Goal: Task Accomplishment & Management: Manage account settings

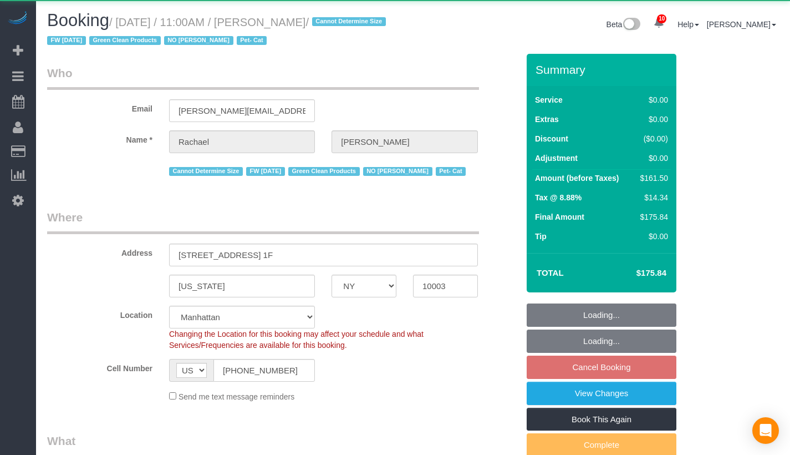
select select "NY"
select select "2"
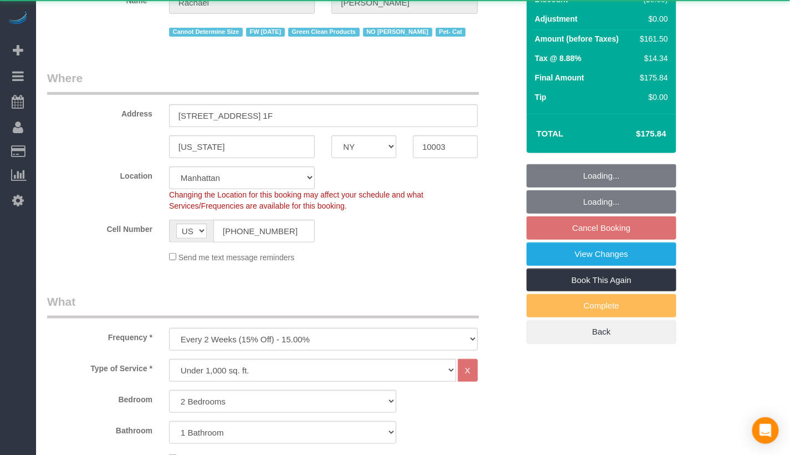
select select "object:835"
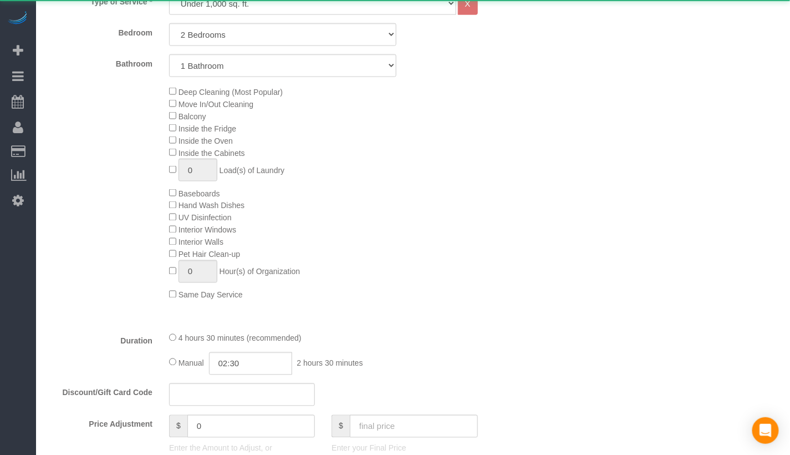
select select "string:stripe-pm_1NoShw4VGloSiKo7y0svge8q"
select select "2"
select select "spot4"
select select "number:89"
select select "number:90"
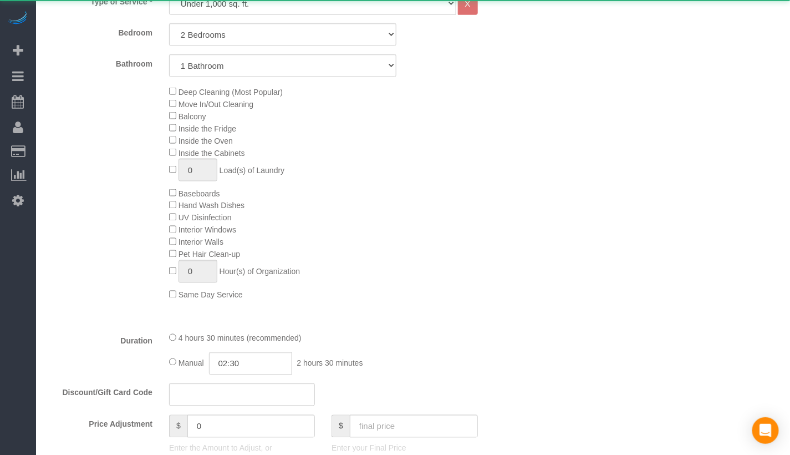
select select "number:14"
select select "number:5"
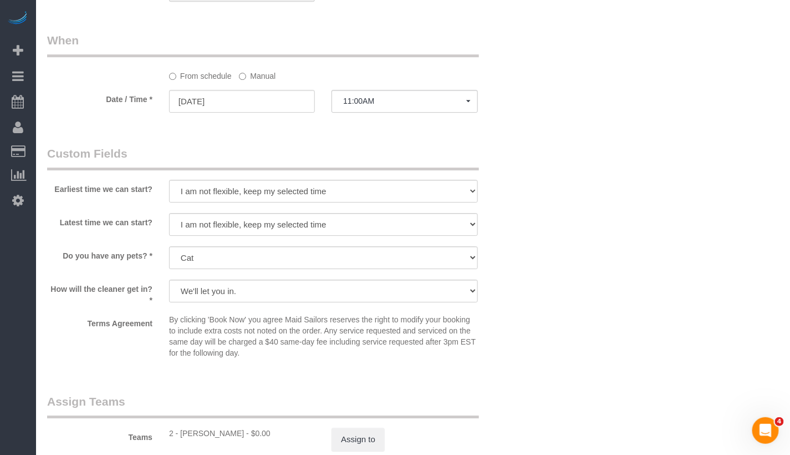
scroll to position [1109, 0]
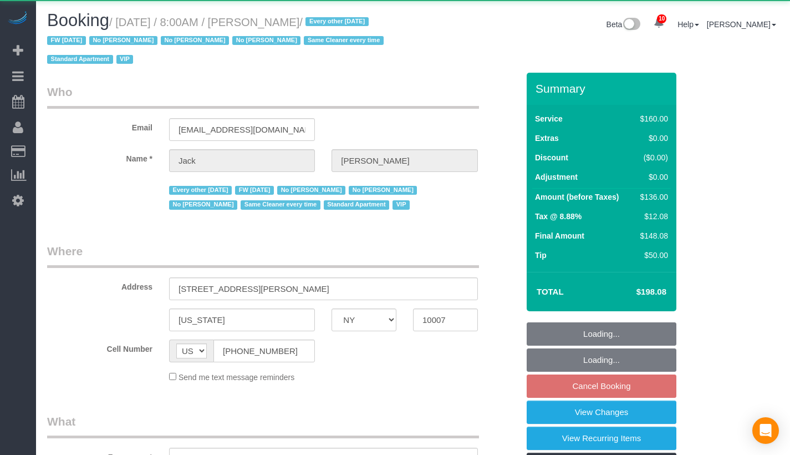
select select "NY"
select select "object:972"
select select "spot1"
select select "number:89"
select select "number:90"
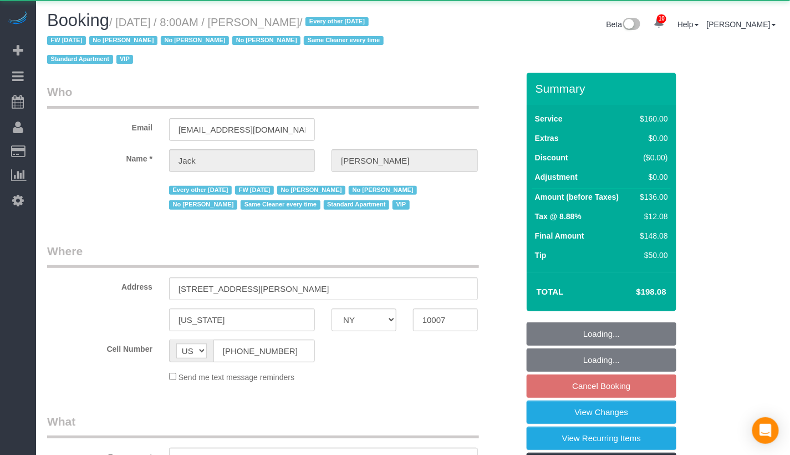
select select "number:15"
select select "number:6"
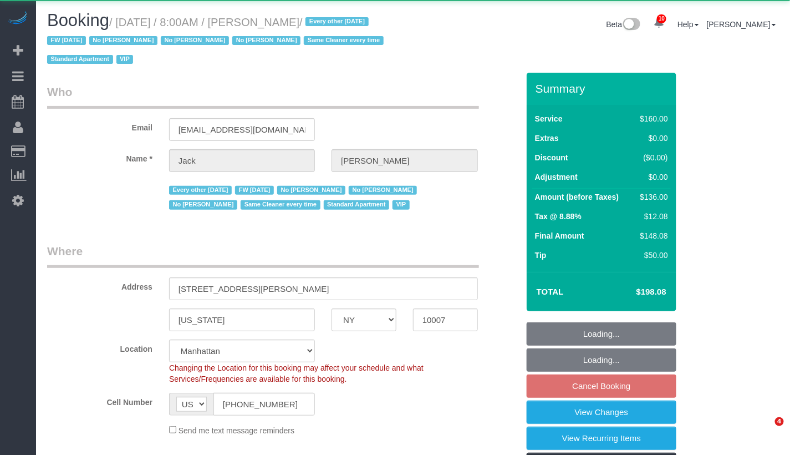
select select "string:stripe-pm_1J2nYM4VGloSiKo7UvtdORhg"
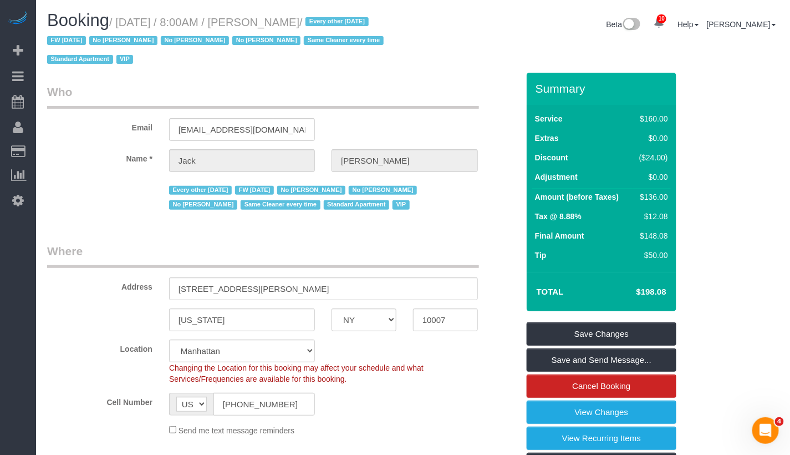
scroll to position [110, 0]
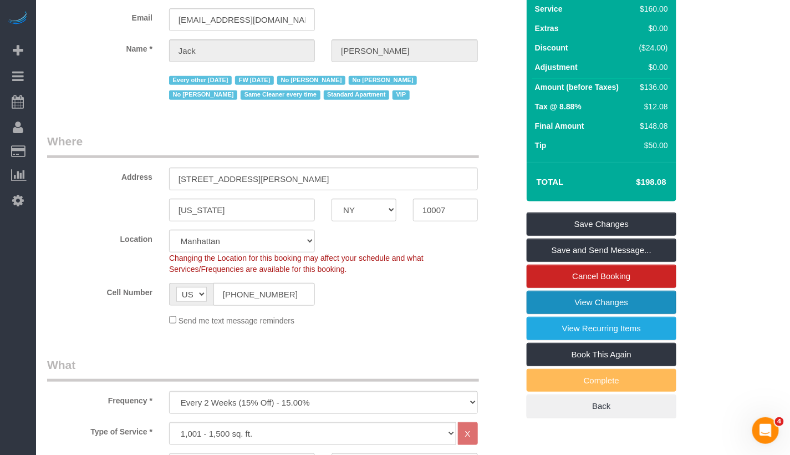
click at [595, 301] on link "View Changes" at bounding box center [602, 302] width 150 height 23
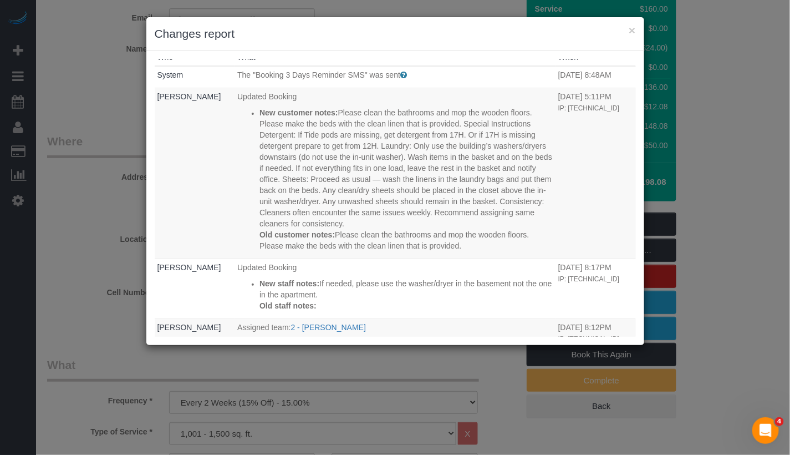
scroll to position [0, 0]
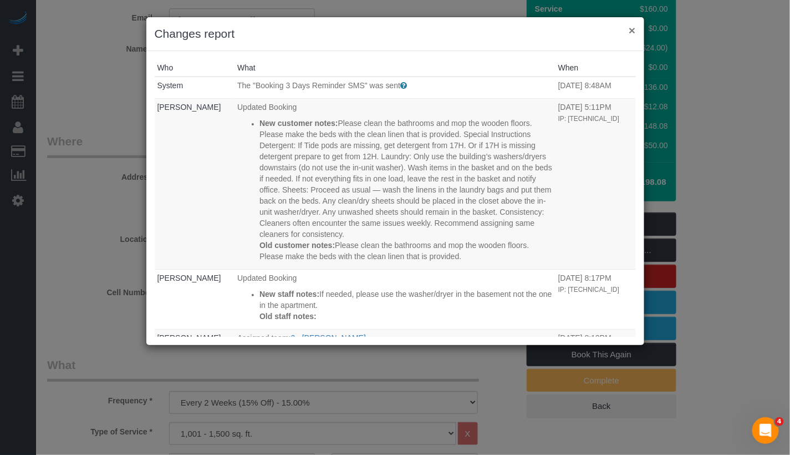
click at [633, 32] on button "×" at bounding box center [632, 30] width 7 height 12
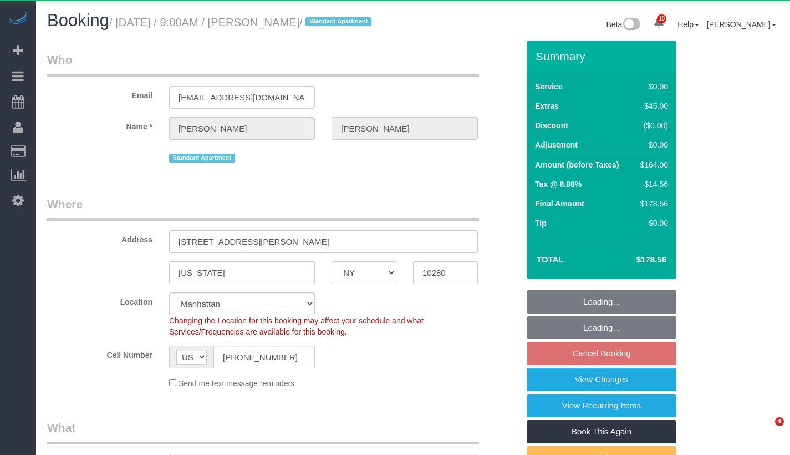
select select "NY"
select select "1"
select select "object:966"
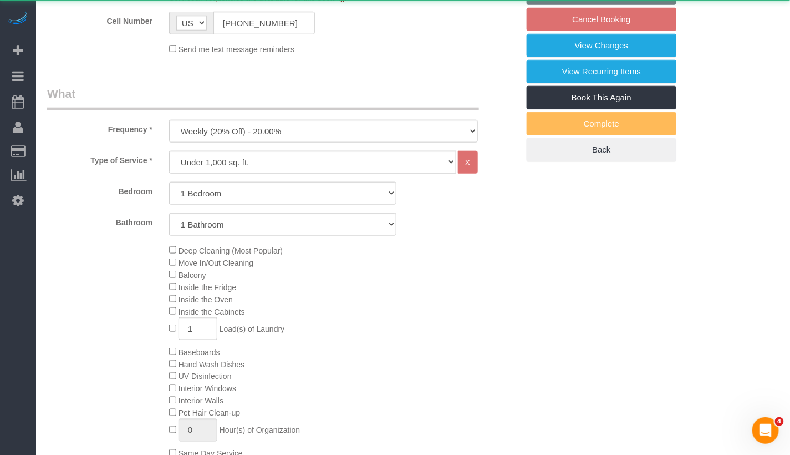
select select "string:stripe-pm_1RSfGg4VGloSiKo7qJG0xXmc"
select select "1"
select select "spot2"
select select "number:57"
select select "number:73"
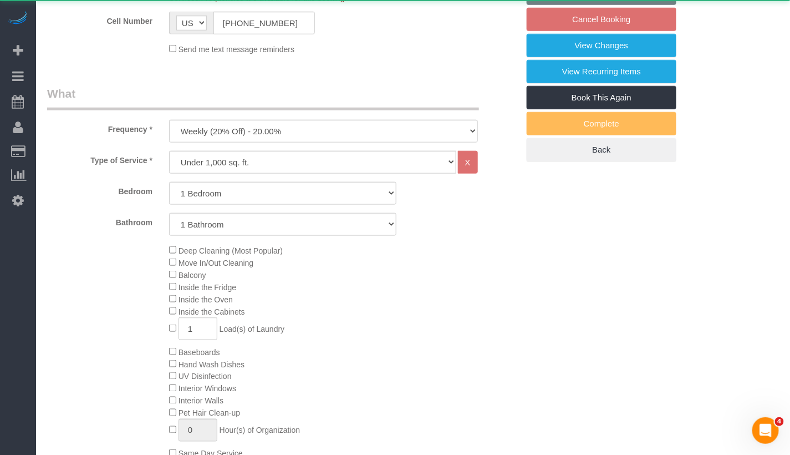
select select "number:15"
select select "number:6"
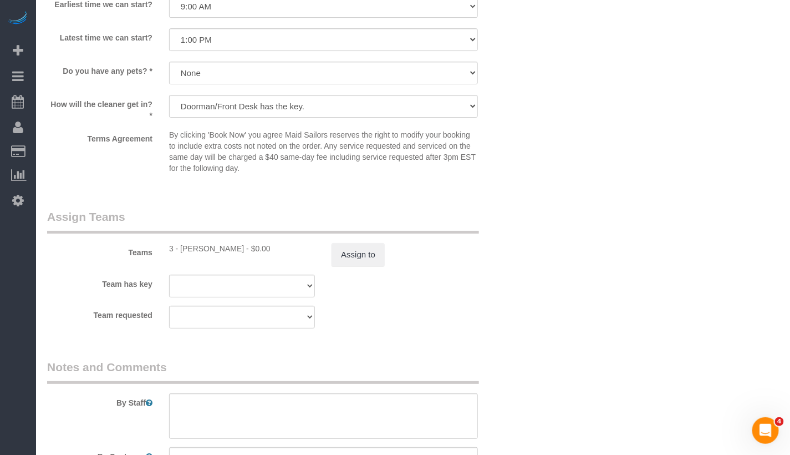
scroll to position [1115, 0]
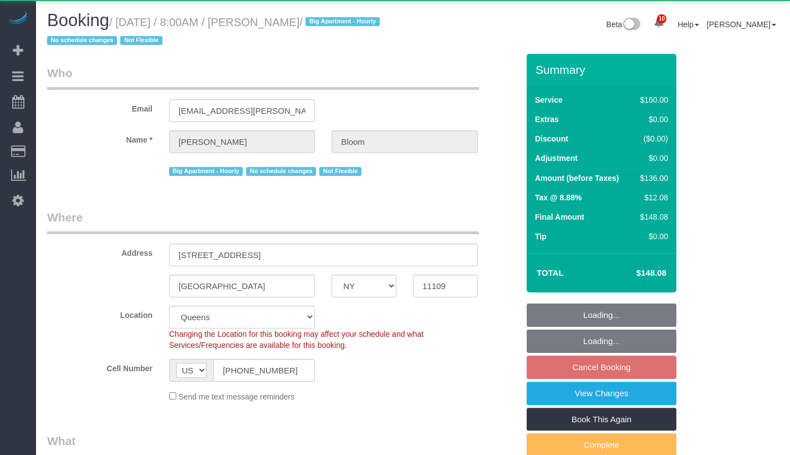
select select "NY"
select select "object:946"
select select "string:stripe-pm_1OR5nT4VGloSiKo7ZYWpMpVz"
select select "spot1"
select select "number:56"
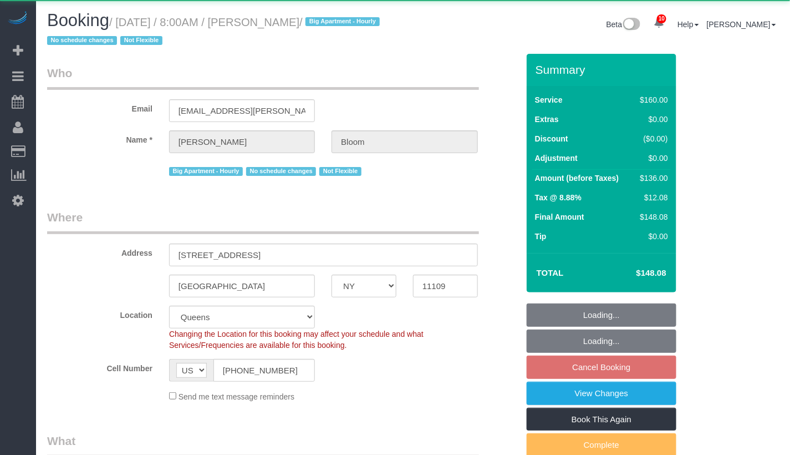
select select "number:70"
select select "number:15"
select select "number:5"
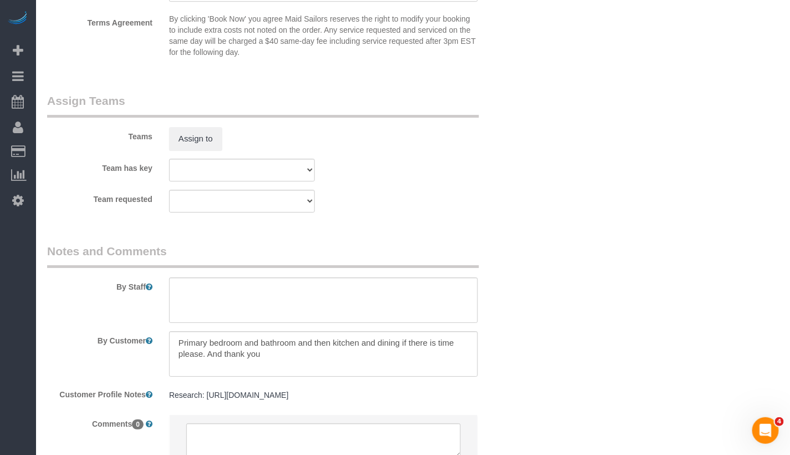
scroll to position [1188, 0]
click at [201, 149] on sui-booking-teams "Teams Assign to Team has key 000- [PERSON_NAME] 000 - Partnerships 000 - TEAM J…" at bounding box center [282, 152] width 471 height 120
click at [199, 140] on button "Assign to" at bounding box center [195, 137] width 53 height 23
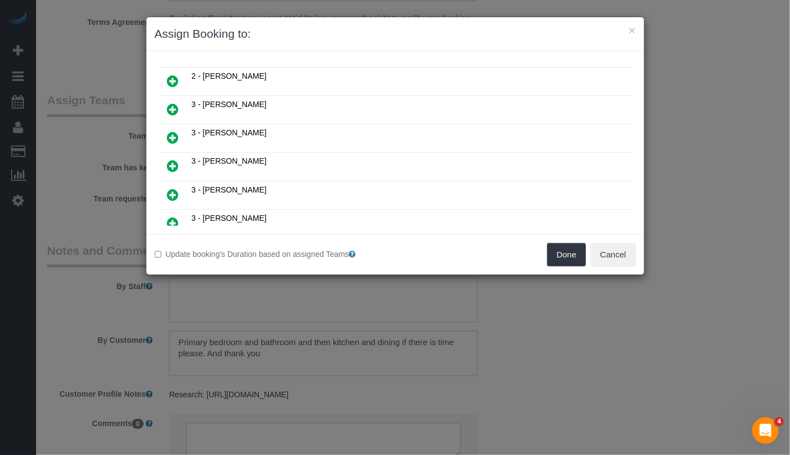
click at [175, 131] on icon at bounding box center [173, 137] width 12 height 13
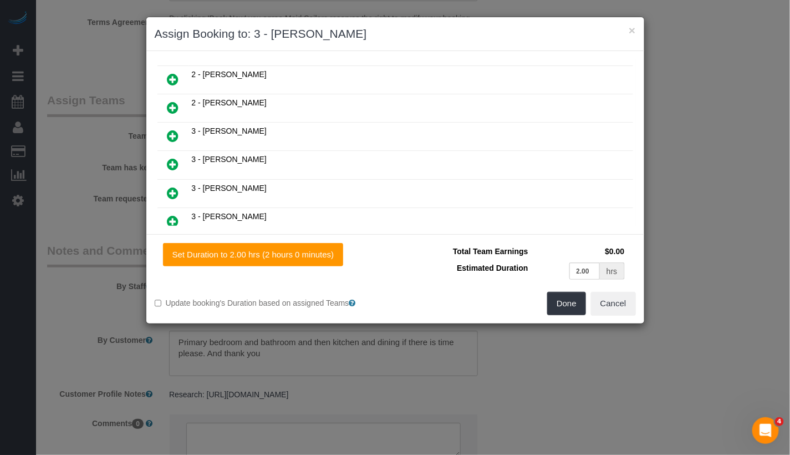
scroll to position [277, 0]
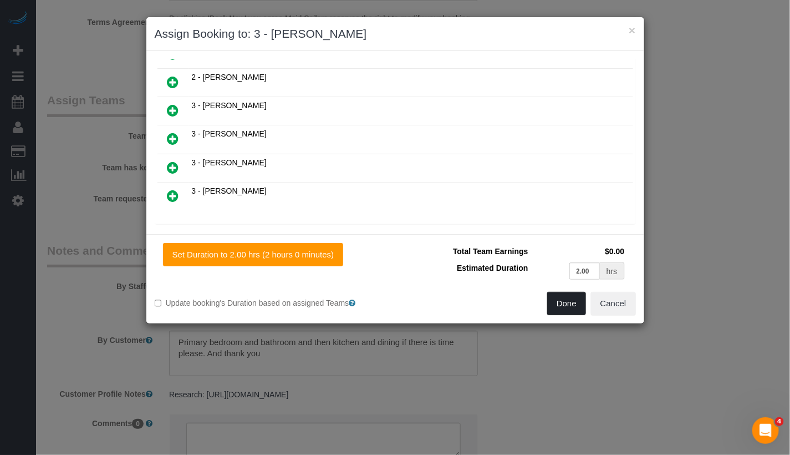
click at [570, 302] on button "Done" at bounding box center [566, 303] width 39 height 23
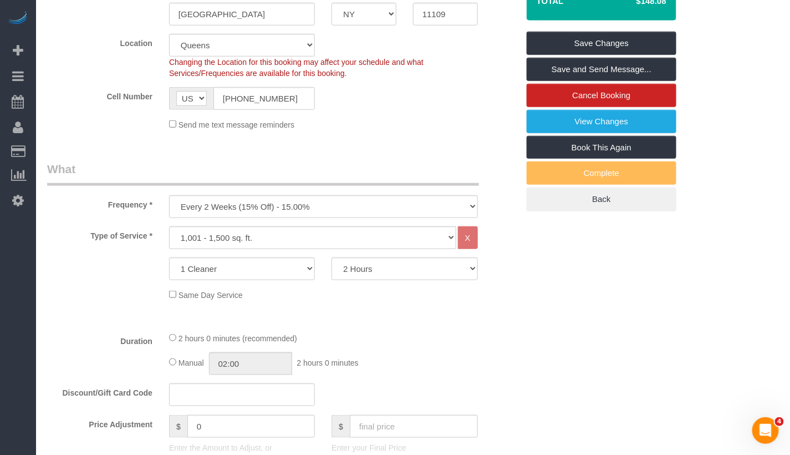
scroll to position [0, 0]
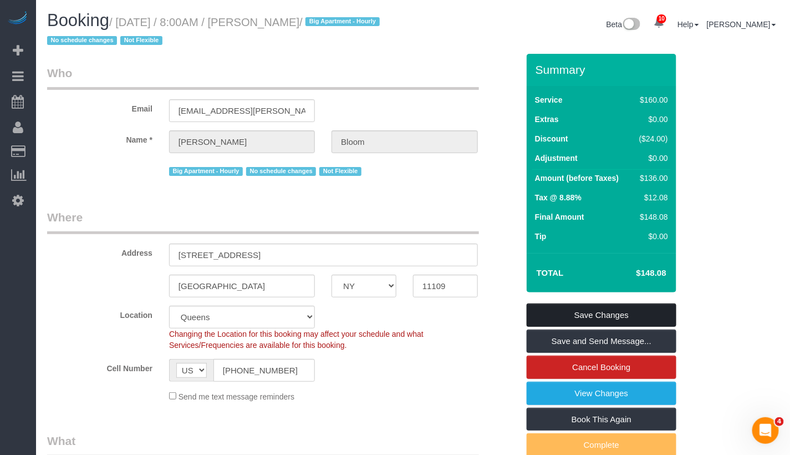
click at [640, 321] on link "Save Changes" at bounding box center [602, 314] width 150 height 23
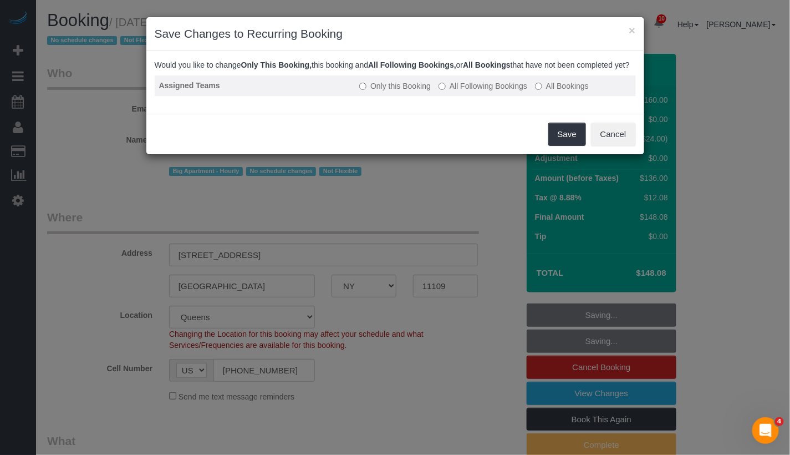
click at [484, 92] on label "All Following Bookings" at bounding box center [483, 85] width 89 height 11
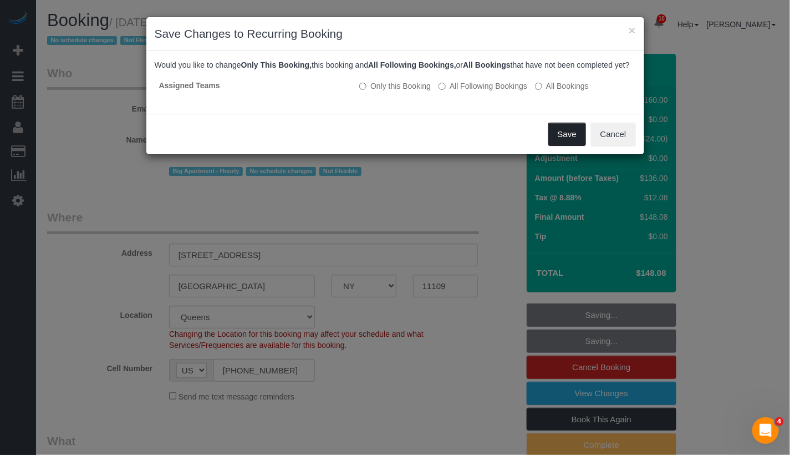
click at [580, 140] on button "Save" at bounding box center [567, 134] width 38 height 23
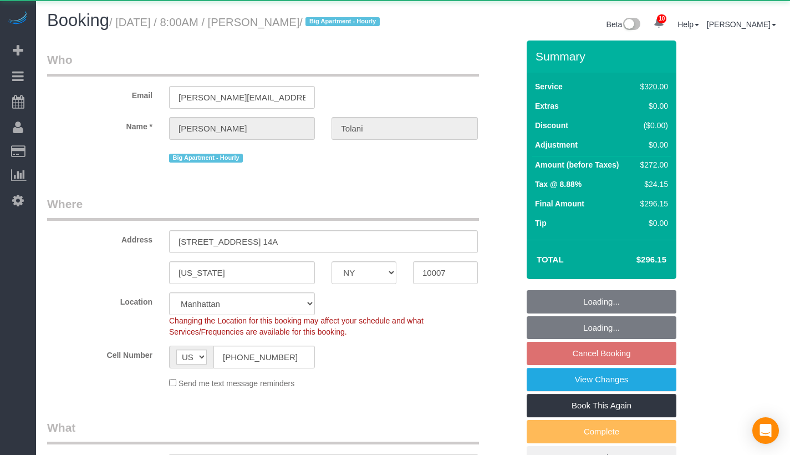
select select "NY"
select select "2"
select select "object:936"
select select "string:stripe-pm_1RRkme4VGloSiKo77oW5TgaQ"
select select "spot1"
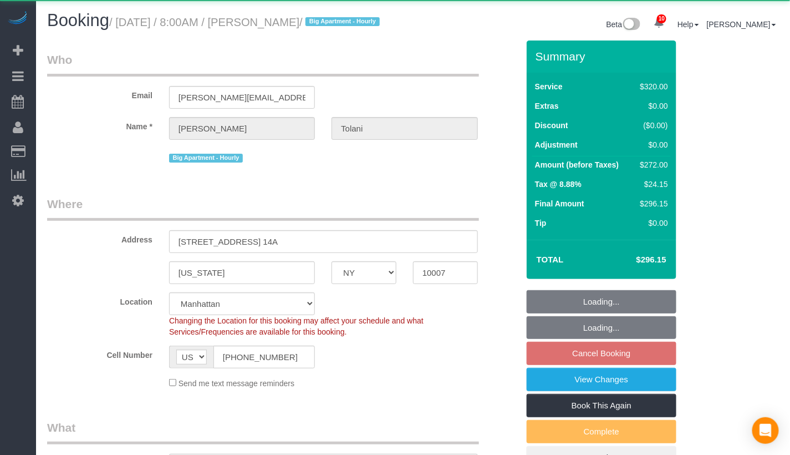
select select "number:56"
select select "number:79"
select select "number:15"
select select "number:6"
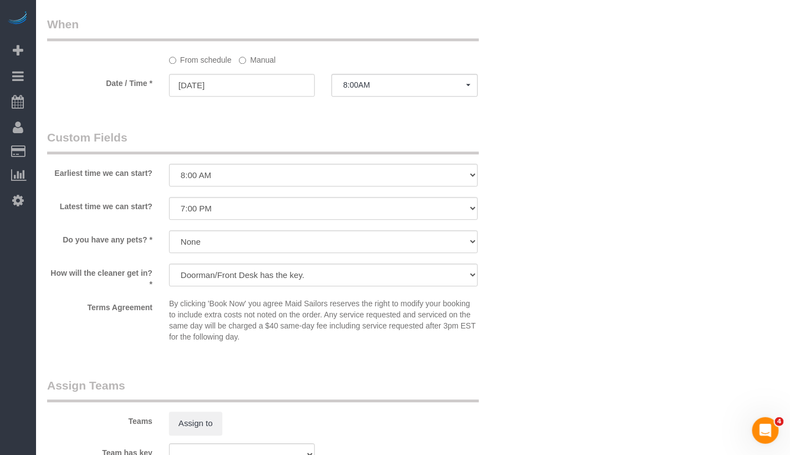
scroll to position [914, 0]
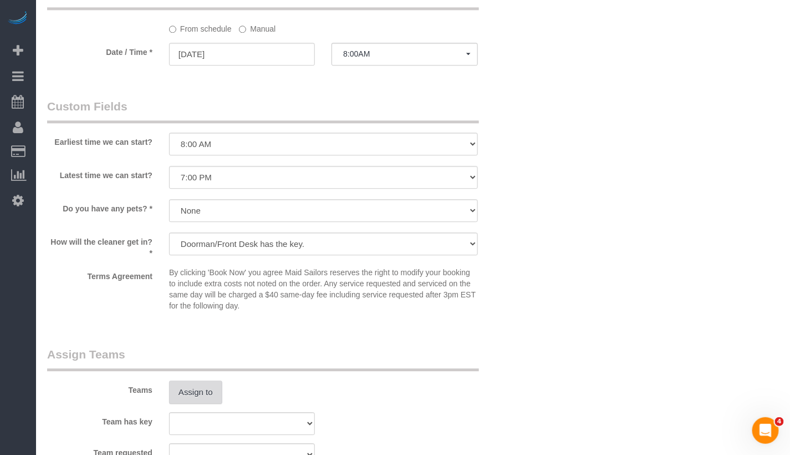
click at [215, 397] on button "Assign to" at bounding box center [195, 391] width 53 height 23
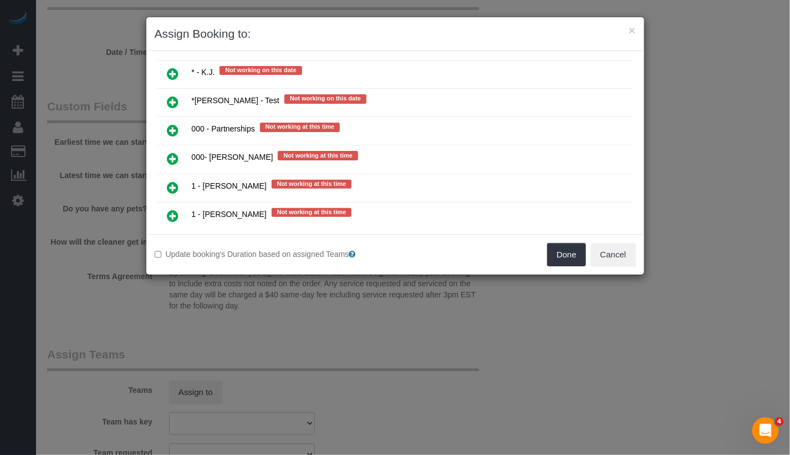
click at [174, 152] on icon at bounding box center [173, 158] width 12 height 13
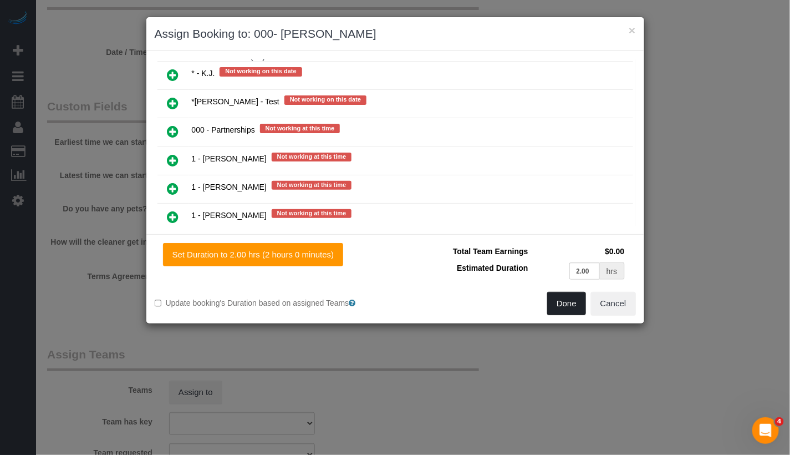
click at [553, 296] on button "Done" at bounding box center [566, 303] width 39 height 23
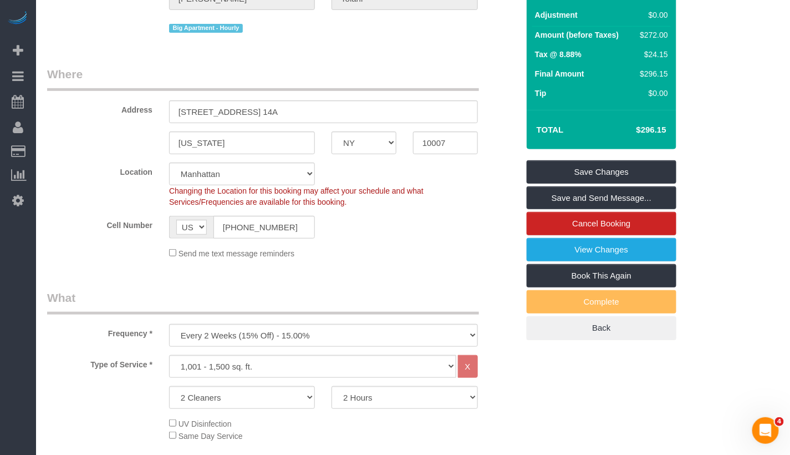
scroll to position [0, 0]
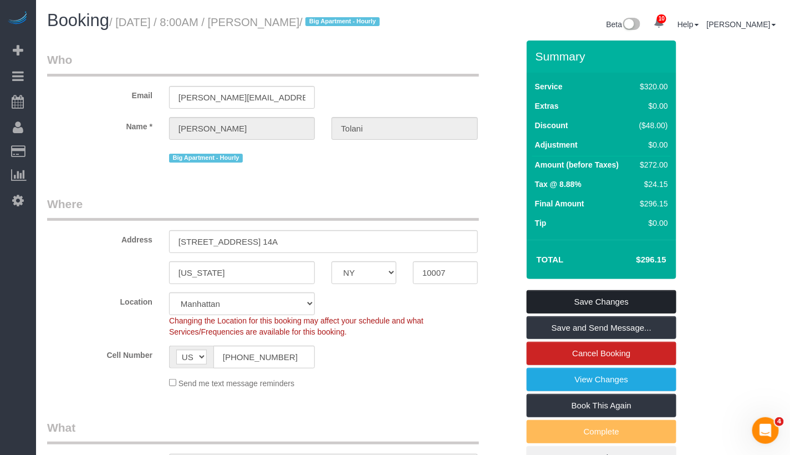
click at [577, 313] on link "Save Changes" at bounding box center [602, 301] width 150 height 23
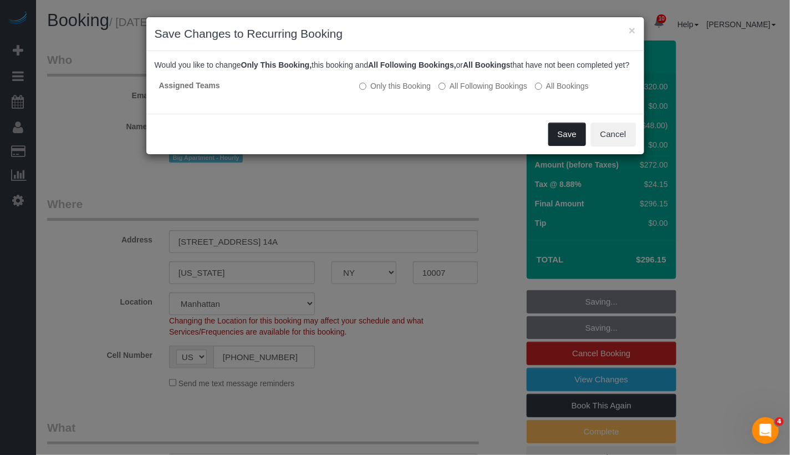
click at [562, 146] on button "Save" at bounding box center [567, 134] width 38 height 23
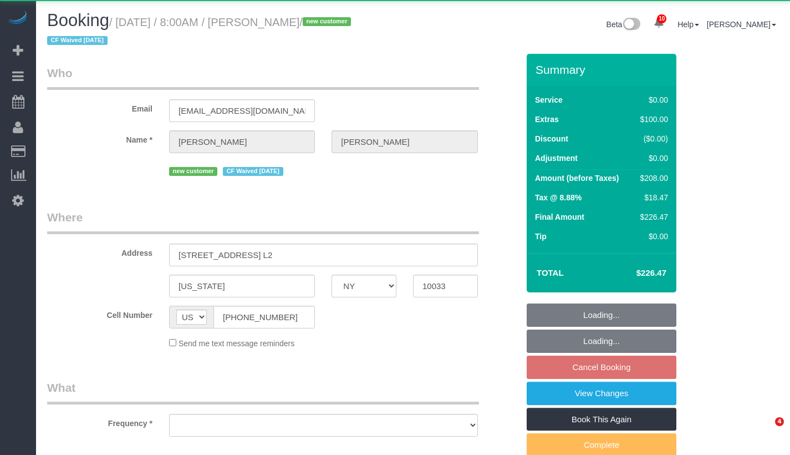
select select "NY"
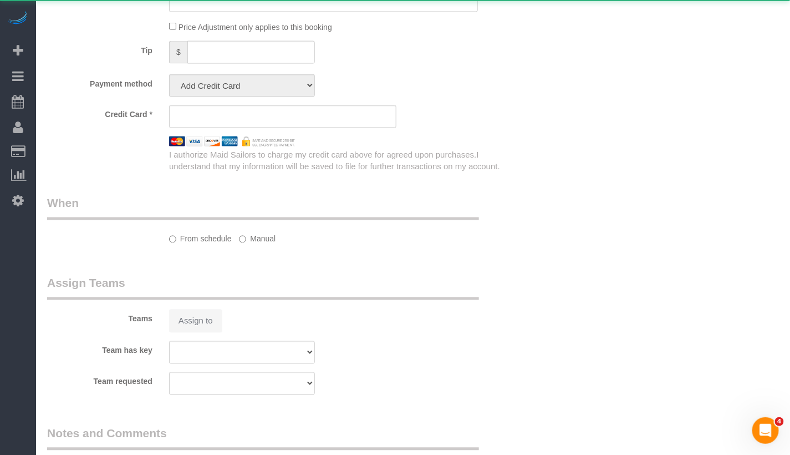
select select "object:853"
select select "1"
select select "number:58"
select select "number:73"
select select "number:15"
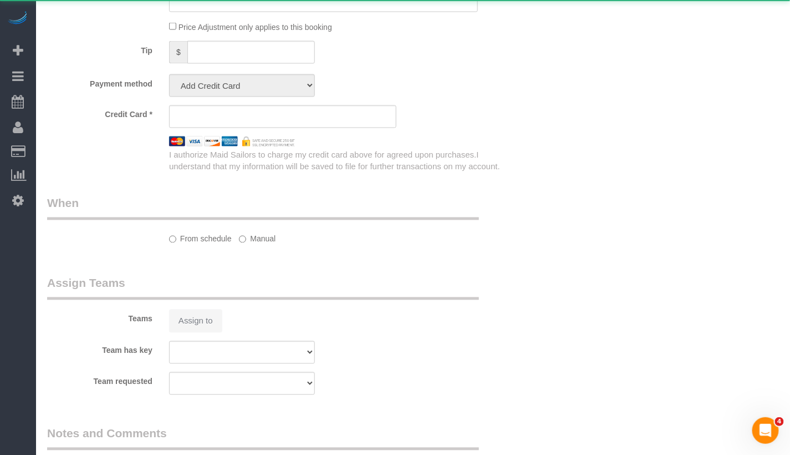
select select "number:5"
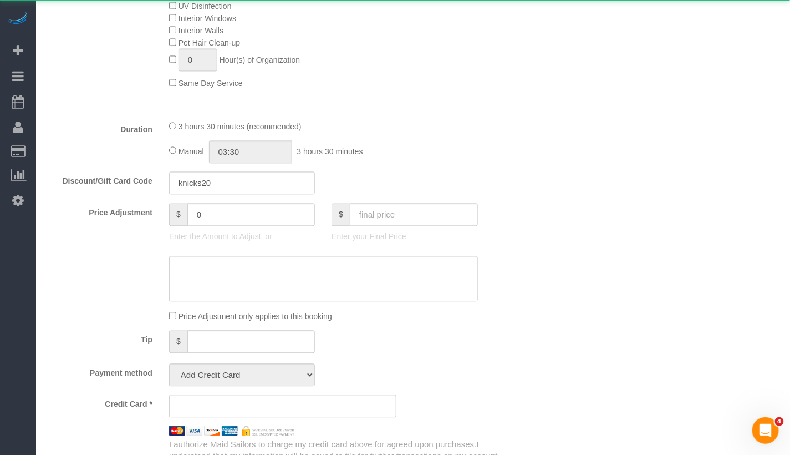
select select "string:stripe-pm_1RwSZ34VGloSiKo7lxjxQ5IQ"
select select "spot1"
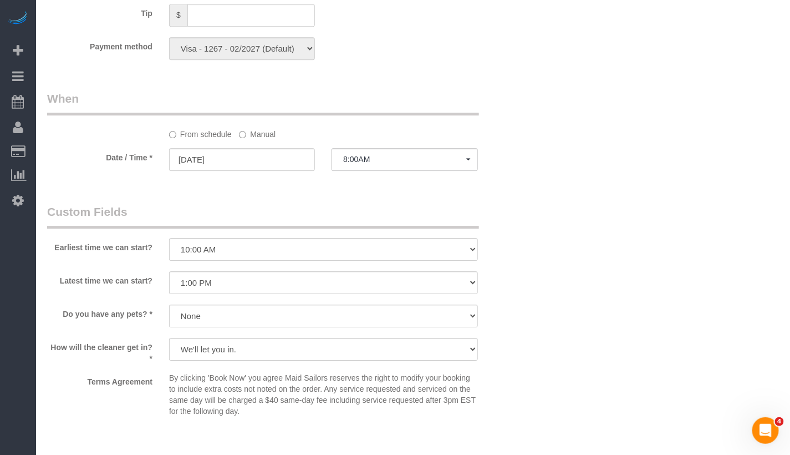
scroll to position [1232, 0]
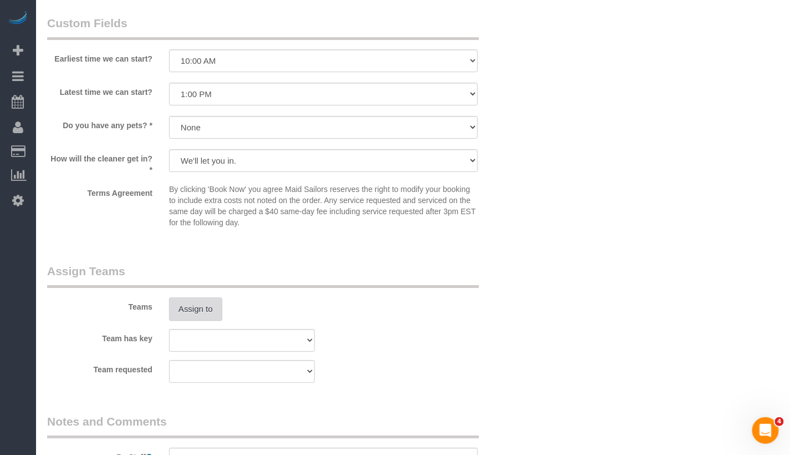
click at [177, 300] on button "Assign to" at bounding box center [195, 308] width 53 height 23
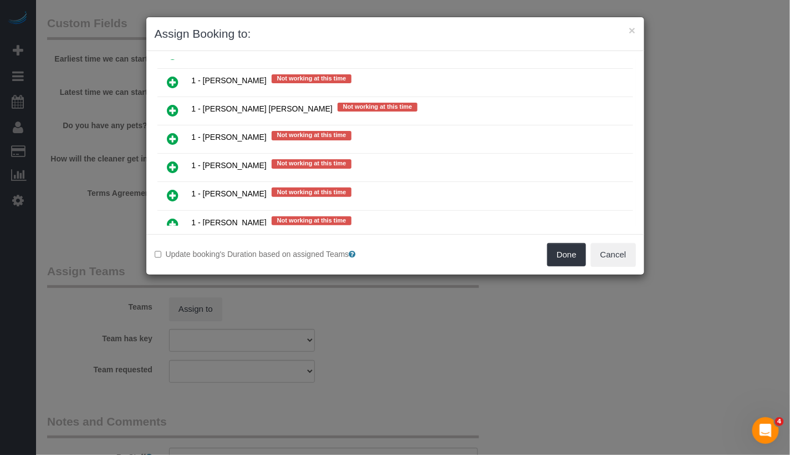
scroll to position [866, 0]
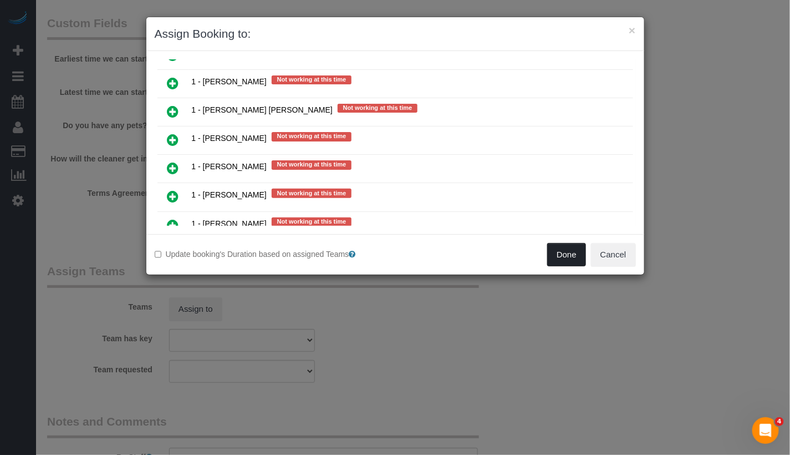
click at [576, 260] on button "Done" at bounding box center [566, 254] width 39 height 23
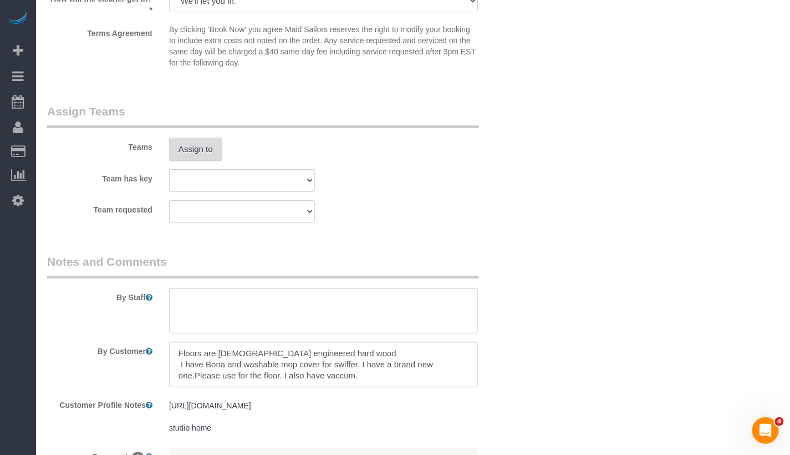
scroll to position [1513, 0]
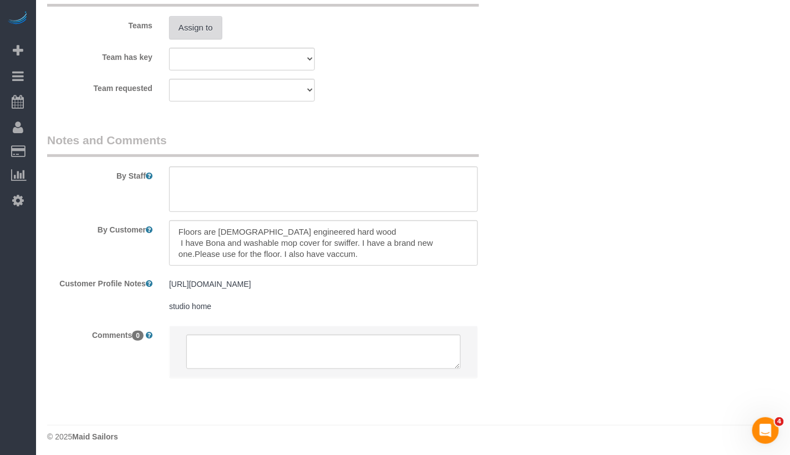
click at [207, 23] on button "Assign to" at bounding box center [195, 27] width 53 height 23
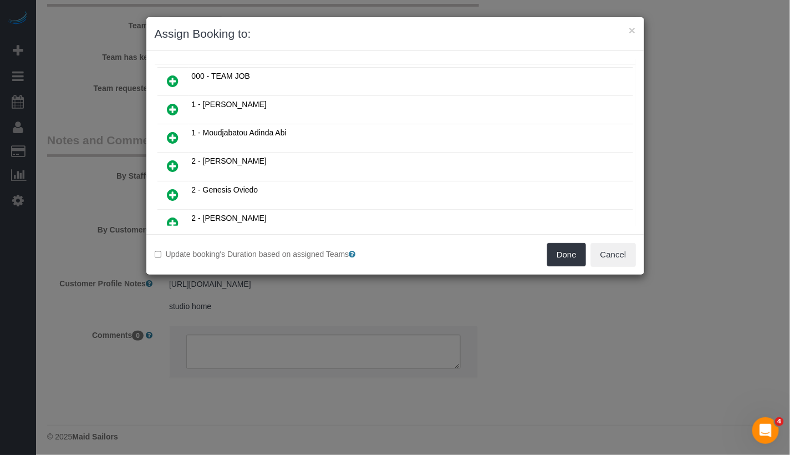
click at [181, 133] on link at bounding box center [173, 138] width 26 height 22
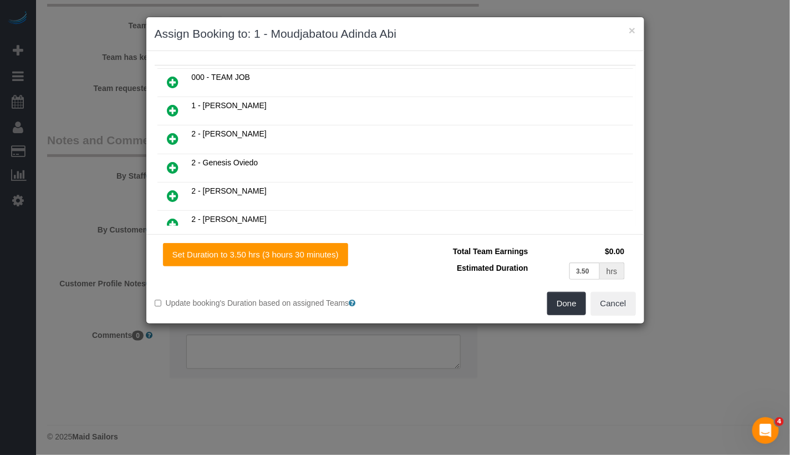
click at [548, 322] on div "× Assign Booking to: 1 - Moudjabatou Adinda Abi Assigned (1) 1 - Moudjabatou Ad…" at bounding box center [395, 227] width 790 height 455
click at [566, 306] on button "Done" at bounding box center [566, 303] width 39 height 23
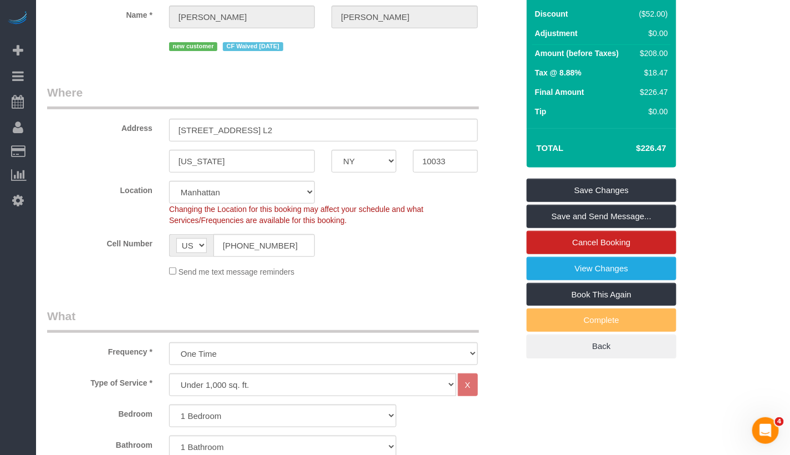
scroll to position [0, 0]
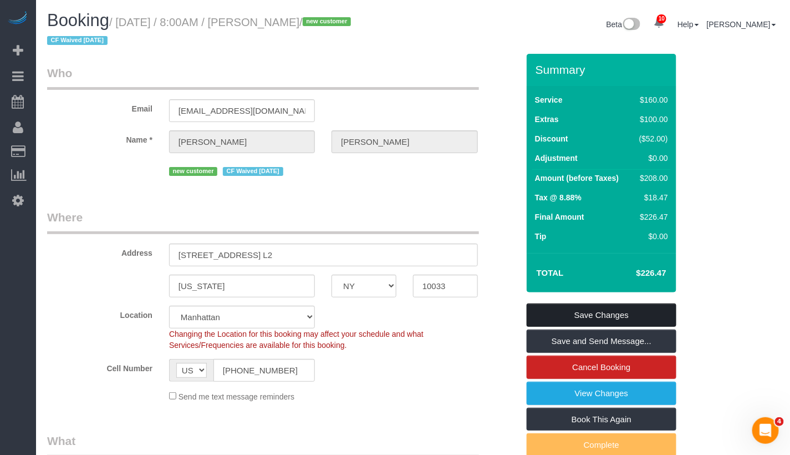
click at [597, 315] on link "Save Changes" at bounding box center [602, 314] width 150 height 23
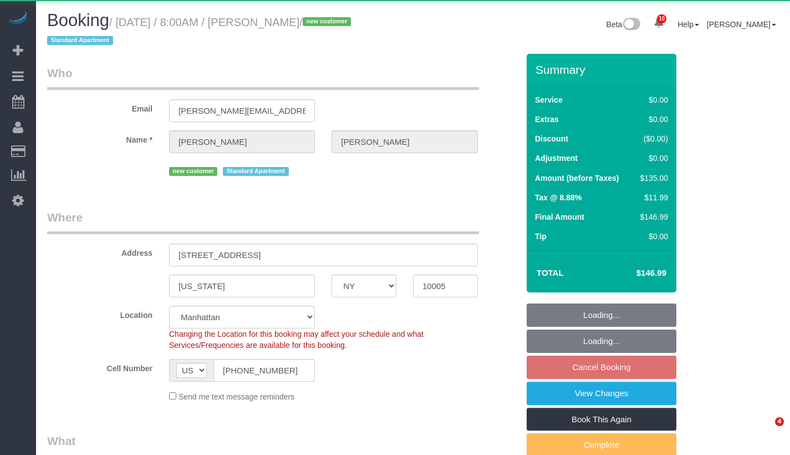
select select "NY"
select select "object:988"
select select "string:stripe-pm_1S32Se4VGloSiKo7NA9p1J7D"
select select "spot1"
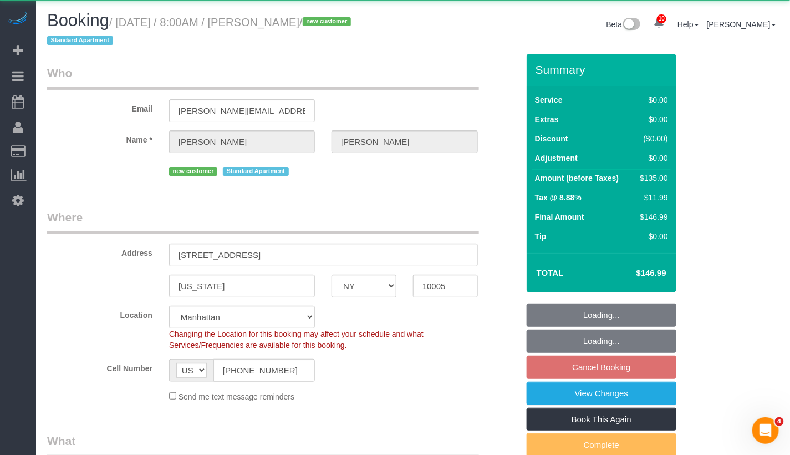
select select "number:56"
select select "number:77"
select select "number:15"
select select "number:5"
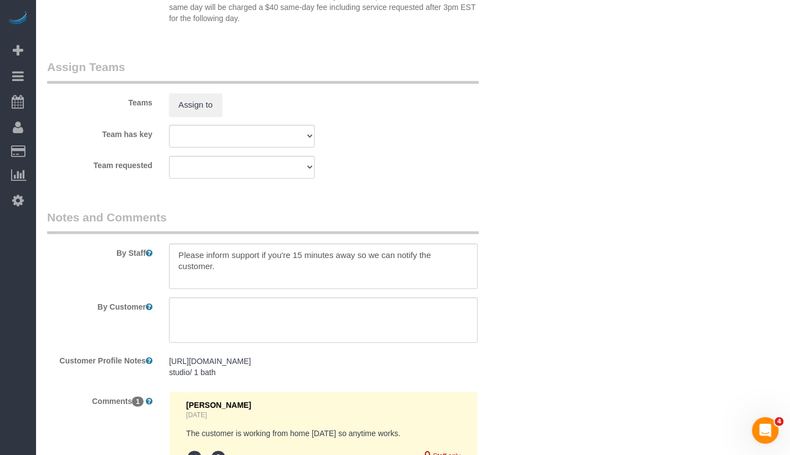
scroll to position [1432, 0]
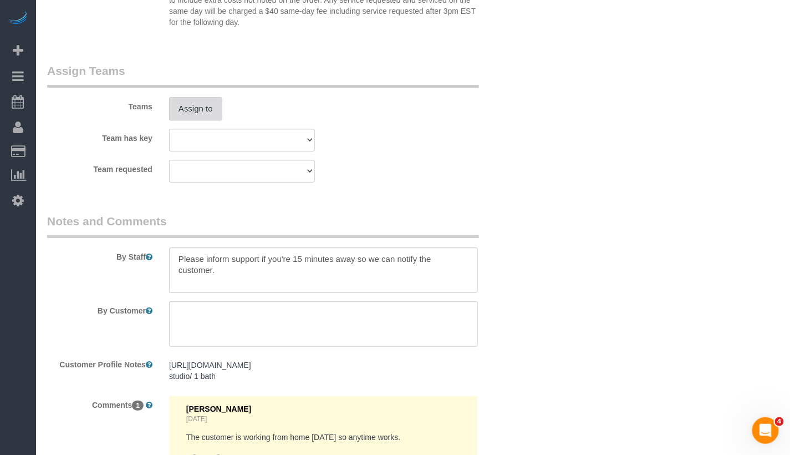
click at [201, 109] on button "Assign to" at bounding box center [195, 108] width 53 height 23
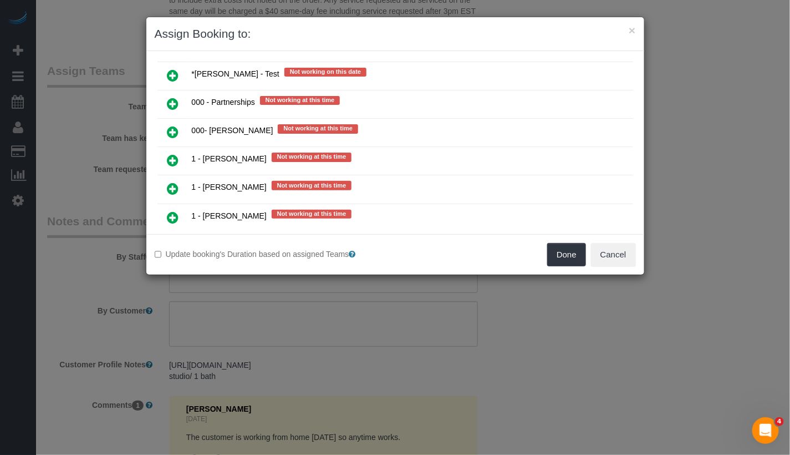
click at [162, 121] on link at bounding box center [173, 132] width 26 height 22
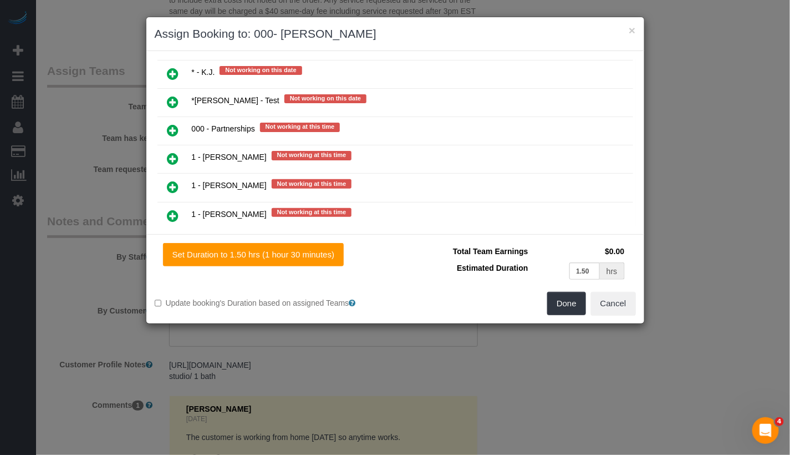
scroll to position [502, 0]
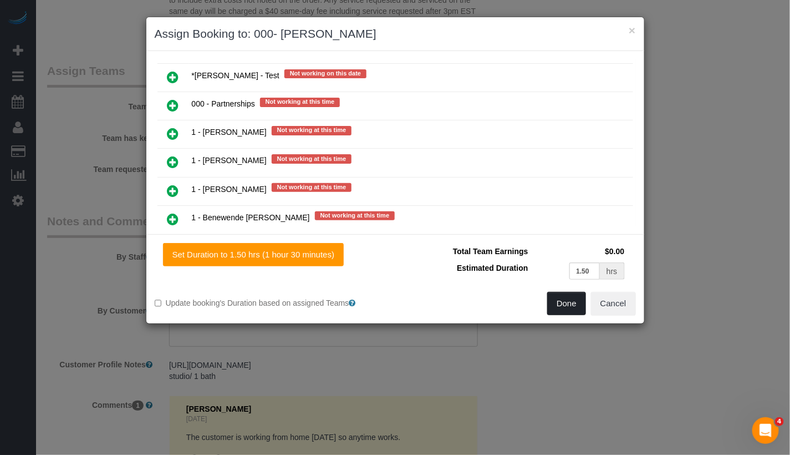
click at [558, 302] on button "Done" at bounding box center [566, 303] width 39 height 23
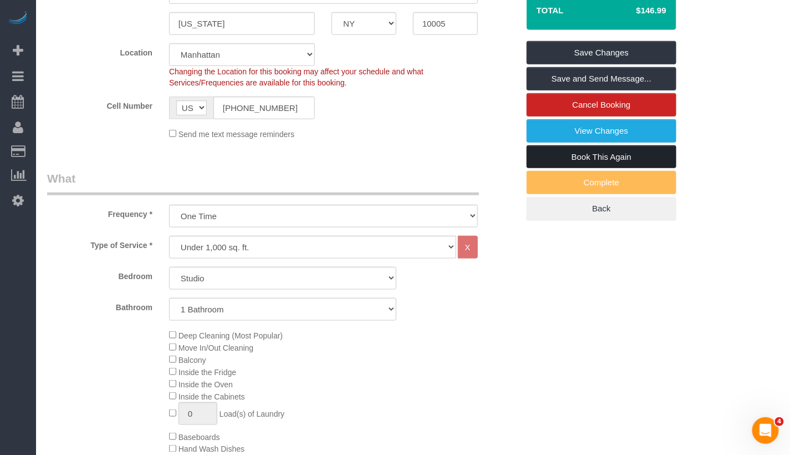
scroll to position [250, 0]
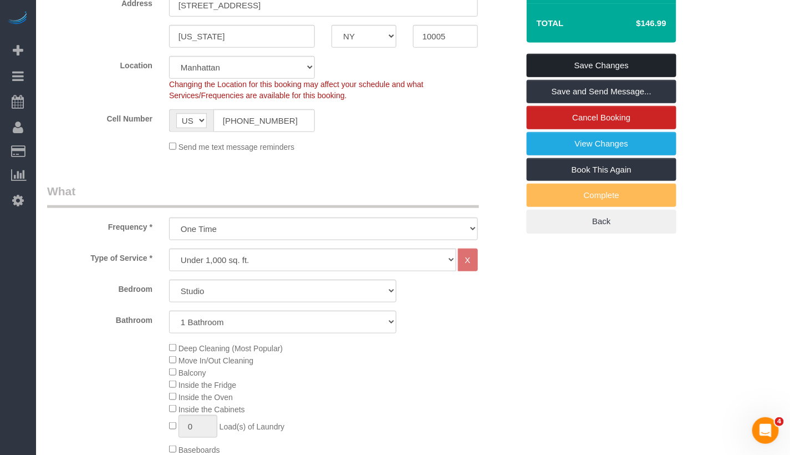
click at [643, 68] on link "Save Changes" at bounding box center [602, 65] width 150 height 23
